Goal: Information Seeking & Learning: Learn about a topic

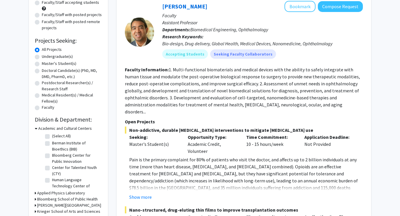
scroll to position [55, 0]
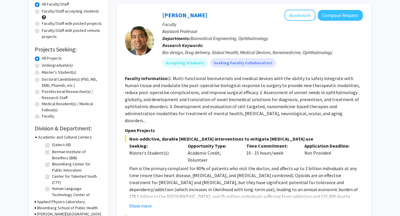
click at [42, 65] on label "Undergraduate(s)" at bounding box center [57, 65] width 31 height 6
click at [42, 65] on input "Undergraduate(s)" at bounding box center [44, 64] width 4 height 4
radio input "true"
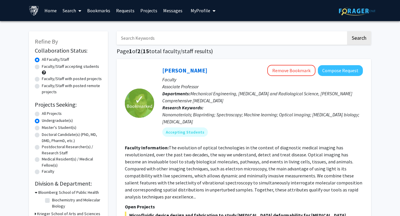
click at [42, 68] on label "Faculty/Staff accepting students" at bounding box center [70, 66] width 57 height 6
click at [42, 67] on input "Faculty/Staff accepting students" at bounding box center [44, 65] width 4 height 4
radio input "true"
click at [62, 80] on label "Faculty/Staff with posted projects" at bounding box center [72, 79] width 60 height 6
click at [46, 79] on input "Faculty/Staff with posted projects" at bounding box center [44, 78] width 4 height 4
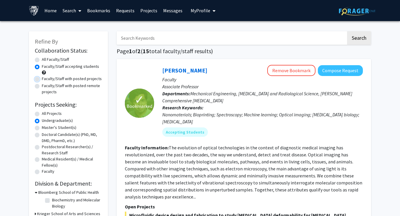
radio input "true"
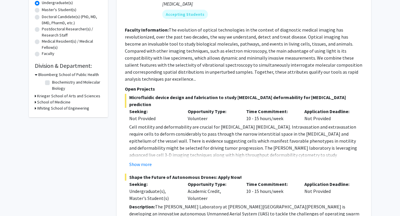
scroll to position [141, 0]
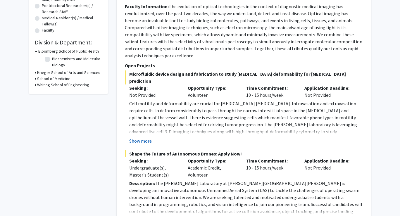
click at [143, 137] on button "Show more" at bounding box center [140, 140] width 23 height 7
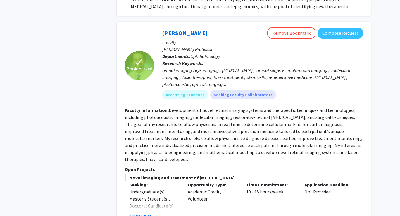
scroll to position [938, 0]
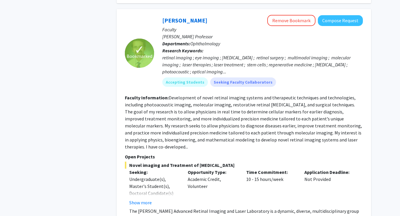
click at [146, 203] on div "✓ Bookmarked [PERSON_NAME] Remove Bookmark Compose Request Faculty [PERSON_NAME…" at bounding box center [244, 133] width 254 height 249
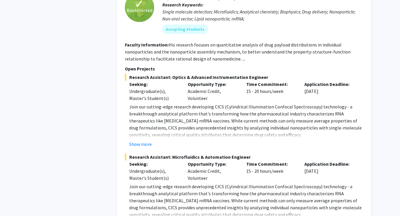
scroll to position [1277, 0]
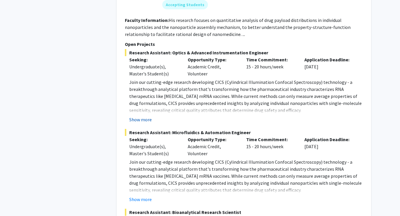
click at [145, 116] on button "Show more" at bounding box center [140, 119] width 23 height 7
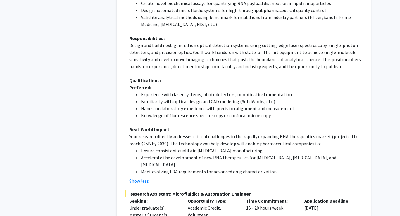
scroll to position [1413, 0]
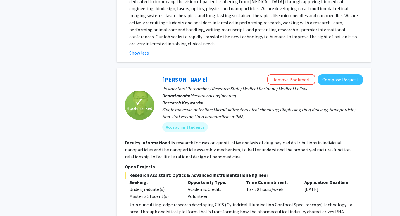
scroll to position [1150, 0]
